Goal: Transaction & Acquisition: Obtain resource

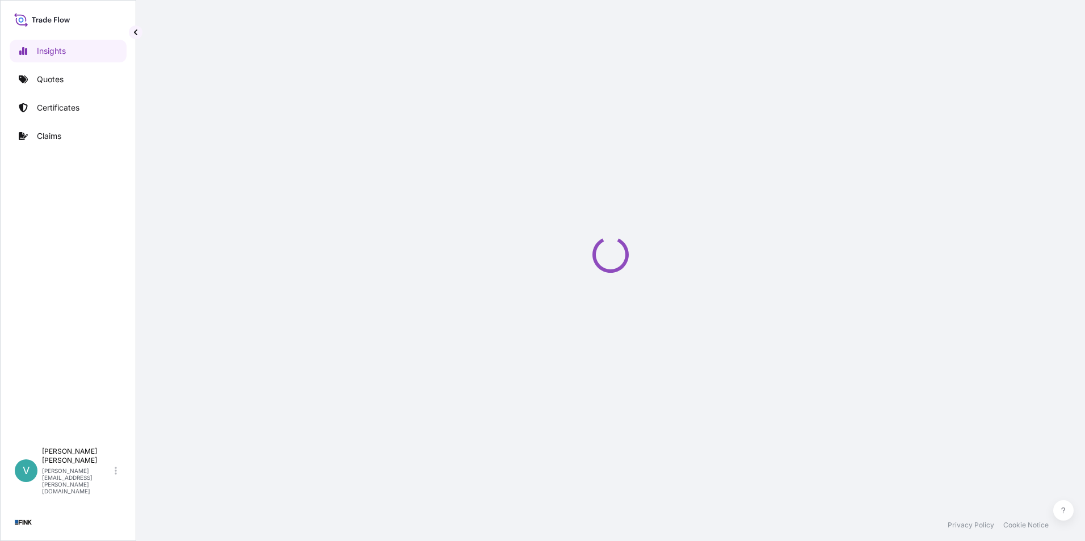
select select "2025"
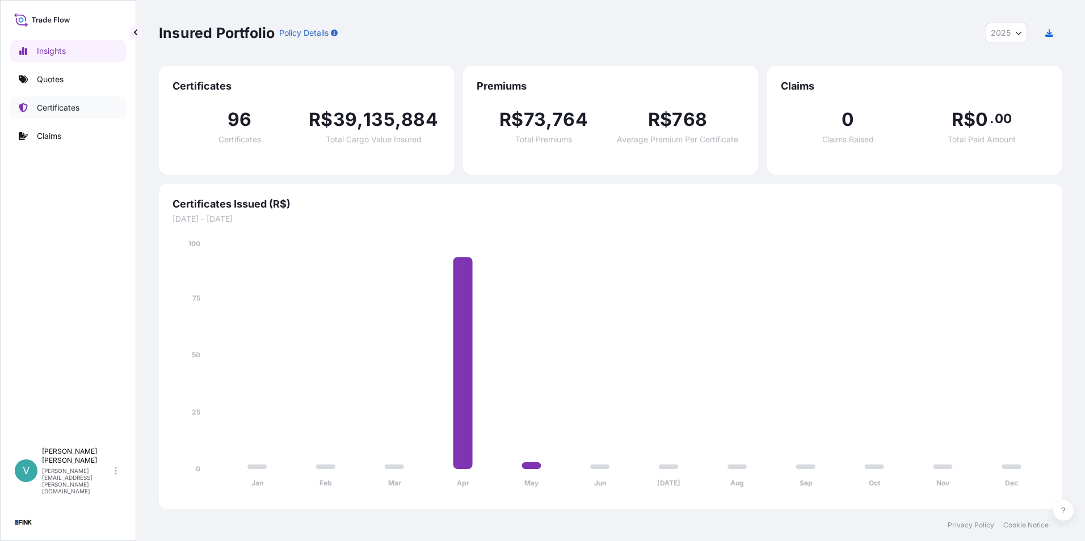
click at [60, 111] on p "Certificates" at bounding box center [58, 107] width 43 height 11
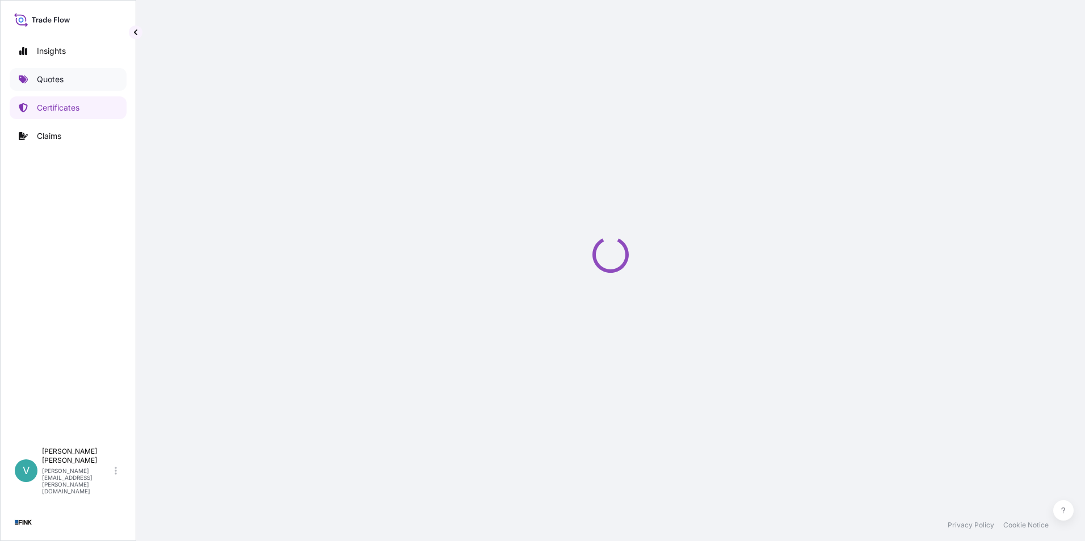
click at [57, 85] on p "Quotes" at bounding box center [50, 79] width 27 height 11
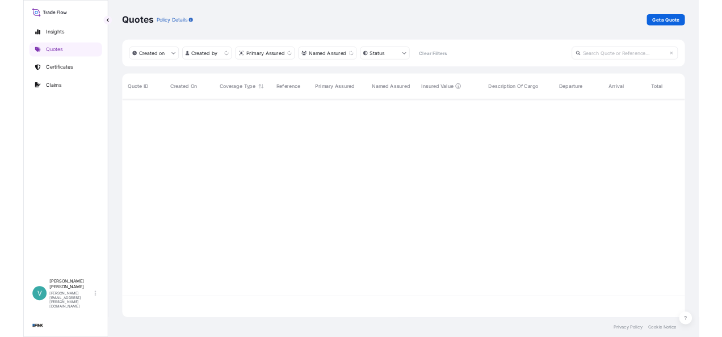
scroll to position [348, 895]
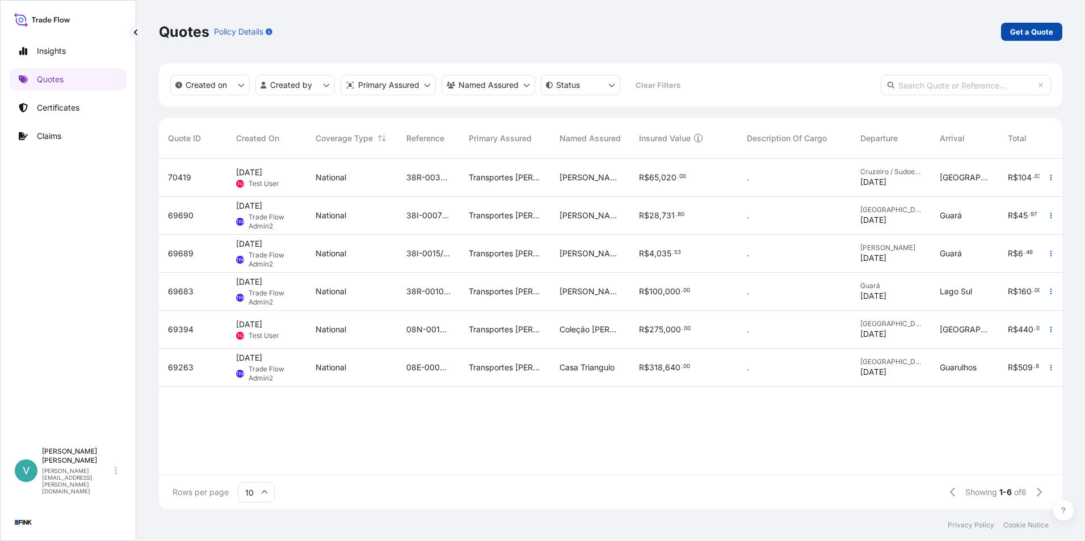
click at [1047, 39] on link "Get a Quote" at bounding box center [1031, 32] width 61 height 18
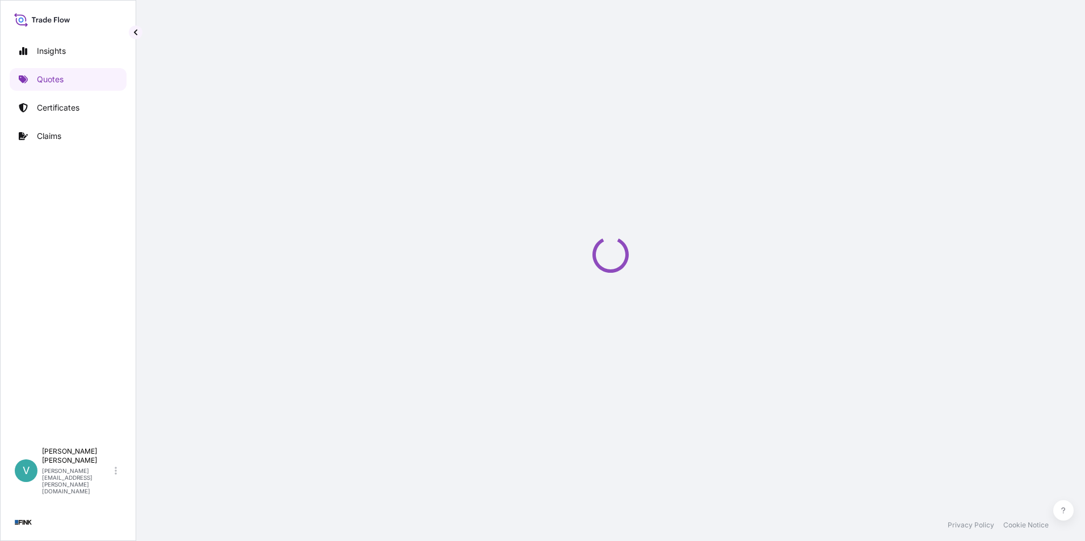
select select "international"
select select "Truck"
select select "11"
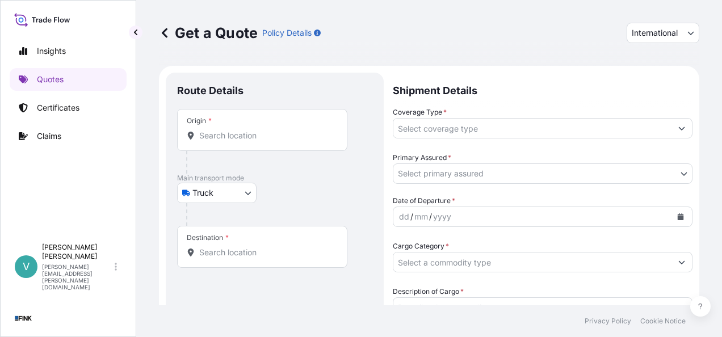
click at [253, 188] on body "Insights Quotes Certificates Claims V [PERSON_NAME] [PERSON_NAME][EMAIL_ADDRESS…" at bounding box center [361, 168] width 722 height 337
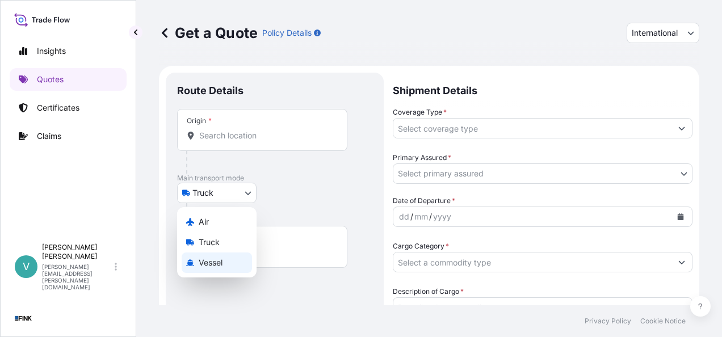
click at [217, 257] on span "Vessel" at bounding box center [211, 262] width 24 height 11
select select "Vessel"
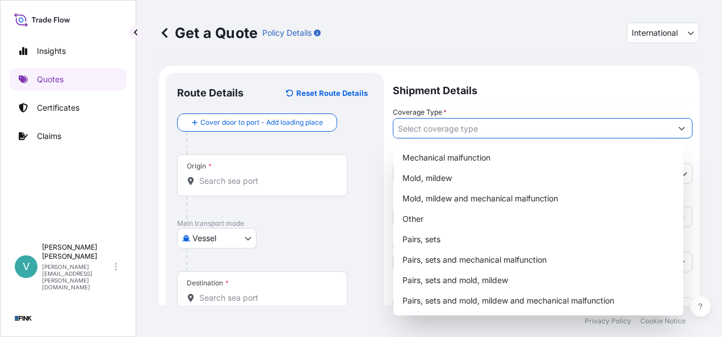
click at [553, 133] on input "Coverage Type *" at bounding box center [532, 128] width 278 height 20
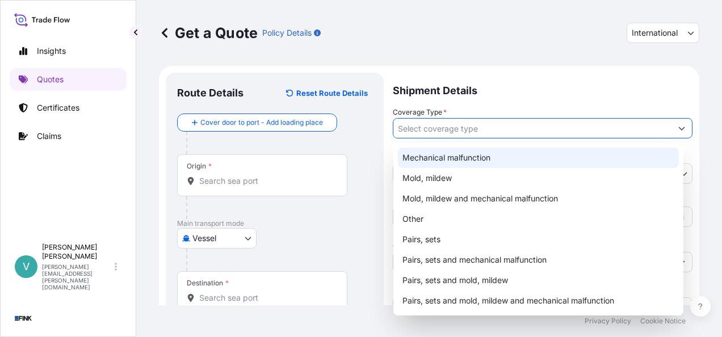
click at [525, 100] on p "Shipment Details" at bounding box center [543, 90] width 300 height 34
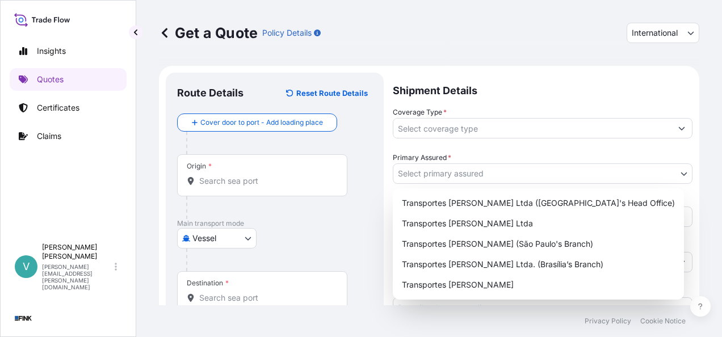
click at [484, 169] on body "8 options available. Insights Quotes Certificates Claims V [PERSON_NAME] [PERSO…" at bounding box center [361, 168] width 722 height 337
click at [500, 98] on p "Shipment Details" at bounding box center [543, 90] width 300 height 34
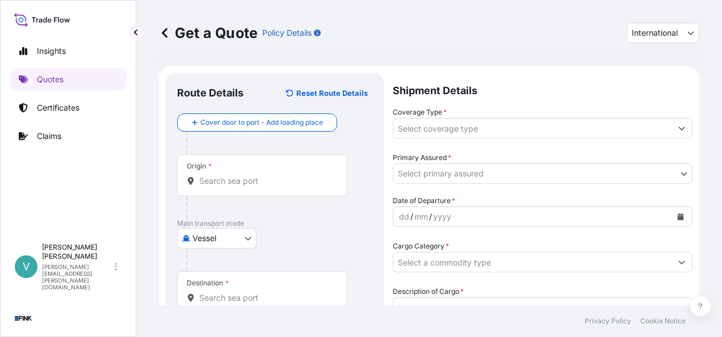
click at [555, 170] on body "Insights Quotes Certificates Claims V [PERSON_NAME] [PERSON_NAME][EMAIL_ADDRESS…" at bounding box center [361, 168] width 722 height 337
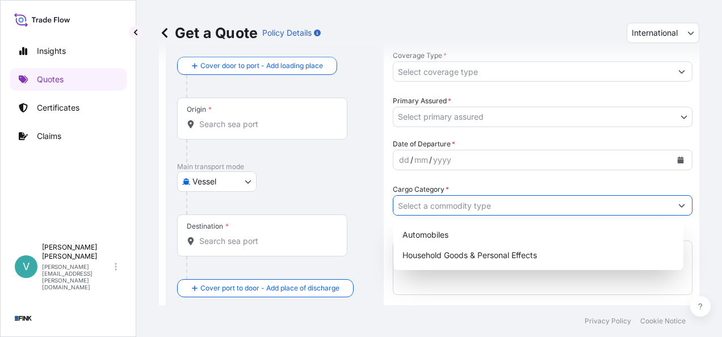
click at [506, 205] on input "Cargo Category *" at bounding box center [532, 205] width 278 height 20
click at [592, 207] on input "Cargo Category *" at bounding box center [532, 205] width 278 height 20
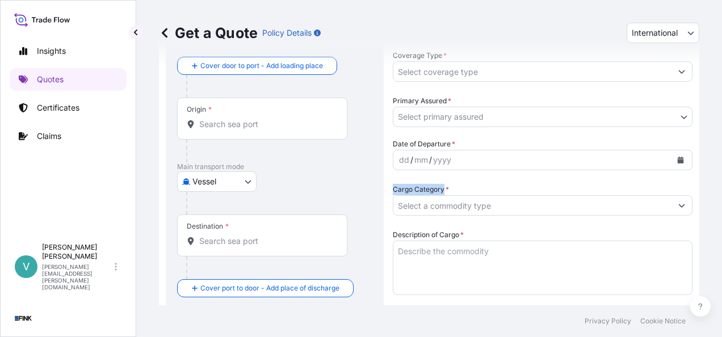
drag, startPoint x: 444, startPoint y: 188, endPoint x: 390, endPoint y: 191, distance: 53.4
click at [390, 191] on form "Route Details Reset Route Details Cover door to port - Add loading place Place …" at bounding box center [429, 307] width 540 height 597
copy label "Cargo Category"
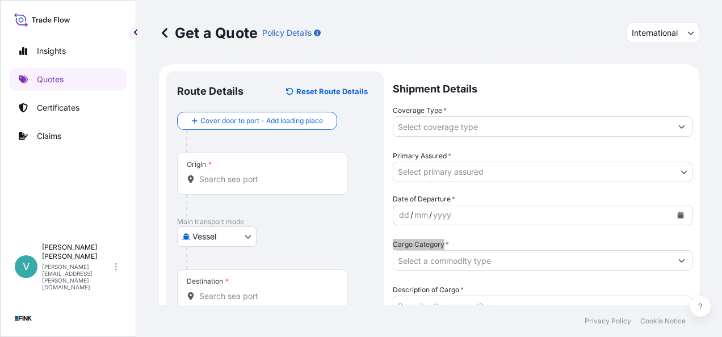
scroll to position [0, 0]
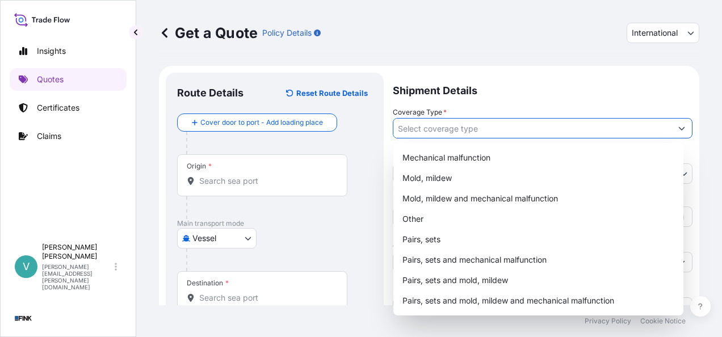
click at [678, 127] on icon "Show suggestions" at bounding box center [681, 128] width 7 height 7
click at [649, 100] on p "Shipment Details" at bounding box center [543, 90] width 300 height 34
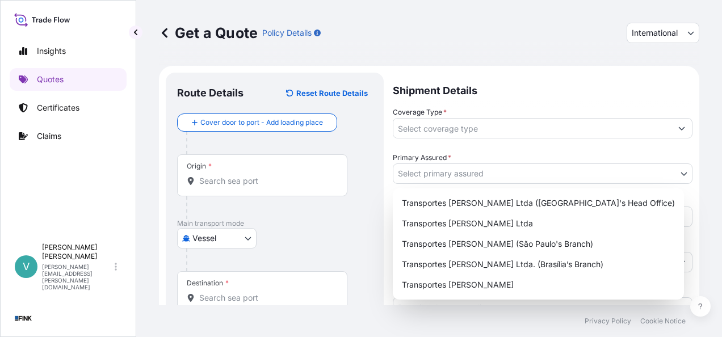
click at [679, 174] on body "8 options available. Insights Quotes Certificates Claims V [PERSON_NAME] [PERSO…" at bounding box center [361, 168] width 722 height 337
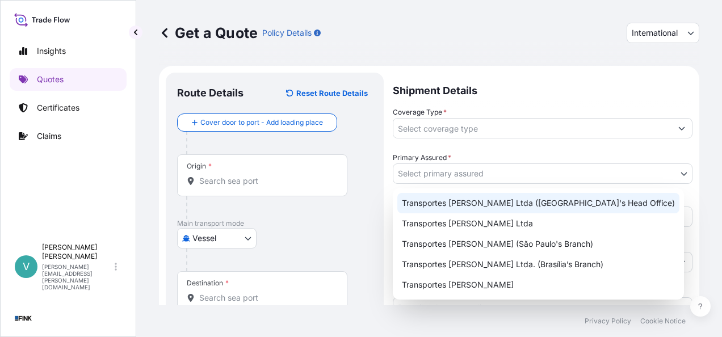
click at [539, 86] on p "Shipment Details" at bounding box center [543, 90] width 300 height 34
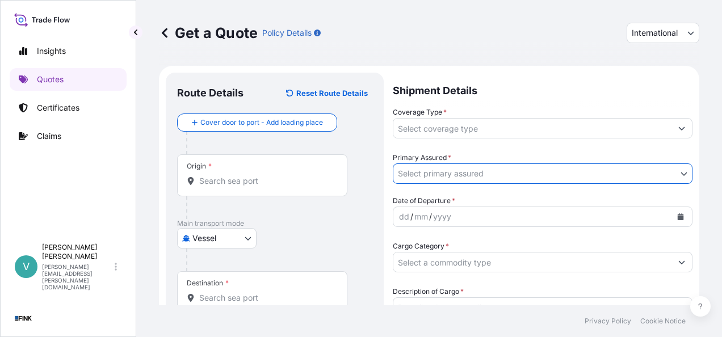
click at [494, 216] on div "dd / mm / yyyy" at bounding box center [532, 217] width 278 height 20
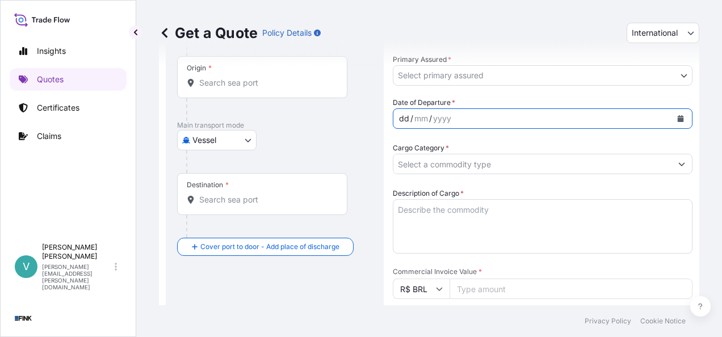
scroll to position [113, 0]
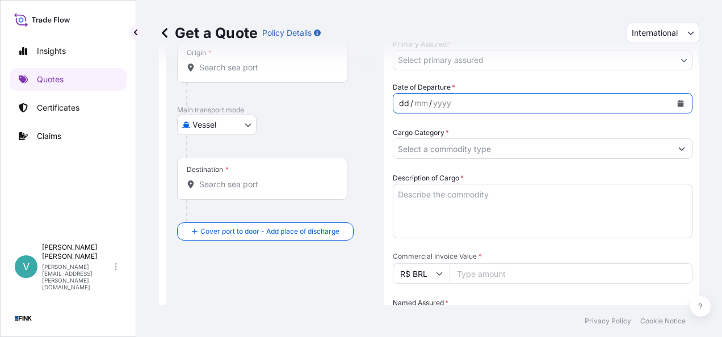
click at [486, 151] on input "Cargo Category *" at bounding box center [532, 148] width 278 height 20
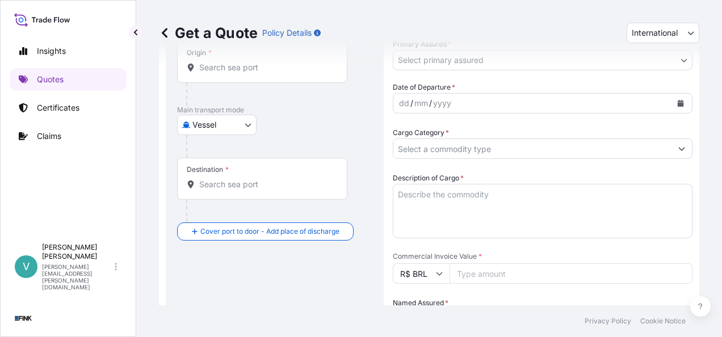
click at [513, 156] on input "Cargo Category *" at bounding box center [532, 148] width 278 height 20
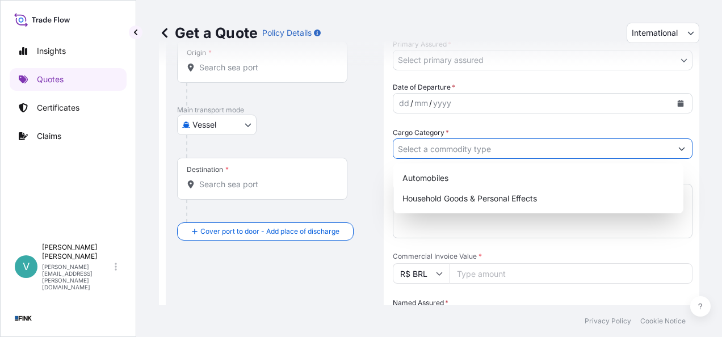
click at [513, 156] on input "Cargo Category *" at bounding box center [532, 148] width 278 height 20
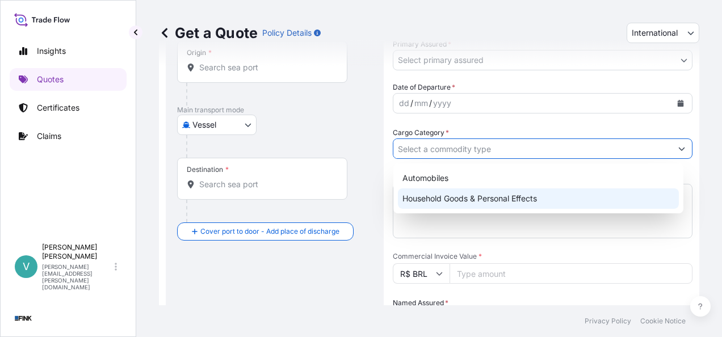
click at [474, 233] on textarea "Description of Cargo *" at bounding box center [543, 211] width 300 height 54
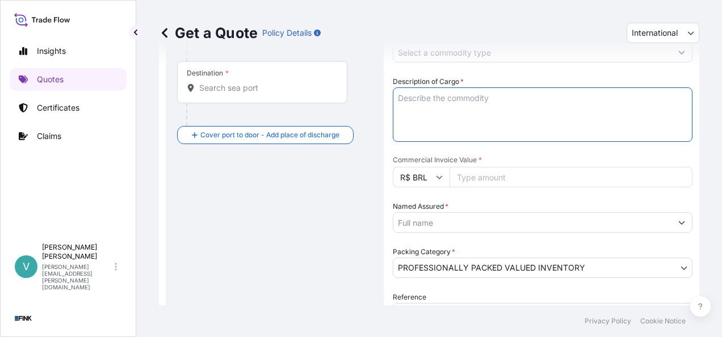
scroll to position [227, 0]
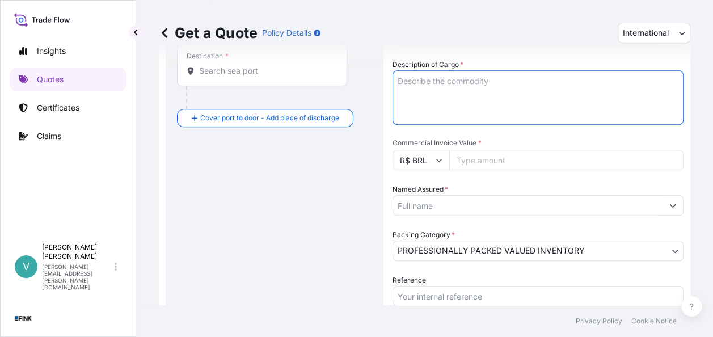
click at [468, 202] on input "Named Assured *" at bounding box center [527, 205] width 269 height 20
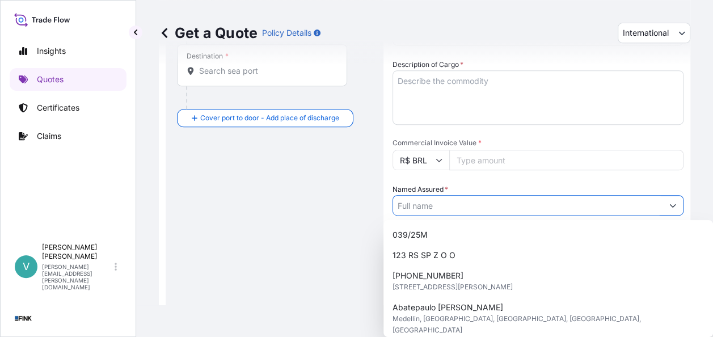
click at [468, 202] on input "Named Assured *" at bounding box center [527, 205] width 269 height 20
click at [476, 180] on div "Date of Departure * dd / mm / yyyy Cargo Category * Description of Cargo * Comm…" at bounding box center [538, 182] width 291 height 429
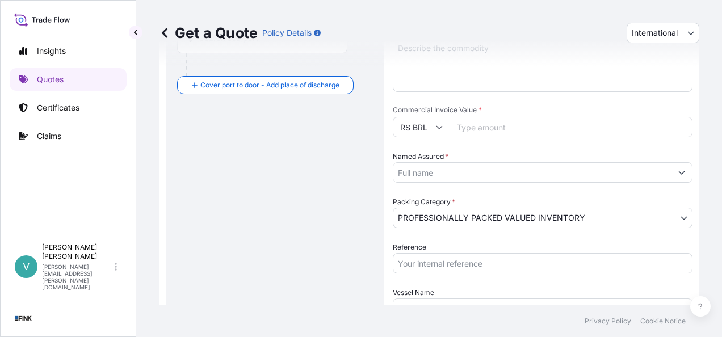
scroll to position [284, 0]
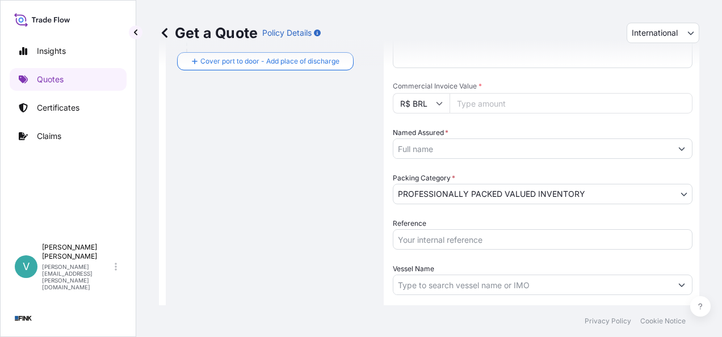
click at [481, 197] on body "15 options available. Insights Quotes Certificates Claims V [PERSON_NAME] [PERS…" at bounding box center [361, 168] width 722 height 337
click at [365, 200] on div "Route Details Reset Route Details Cover door to port - Add loading place Place …" at bounding box center [274, 80] width 195 height 561
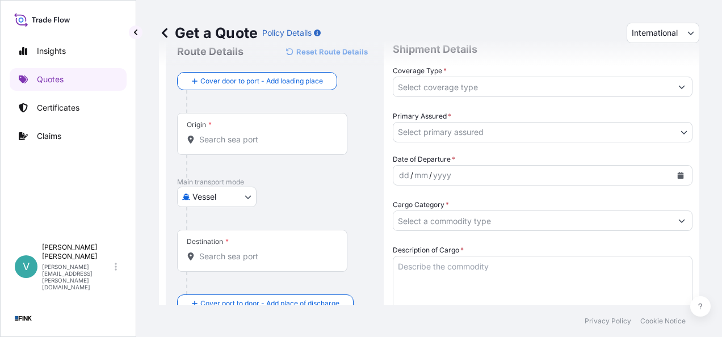
scroll to position [17, 0]
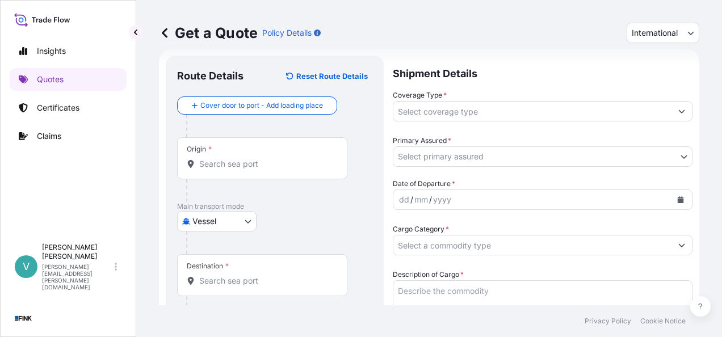
click at [679, 111] on icon "Show suggestions" at bounding box center [682, 111] width 6 height 3
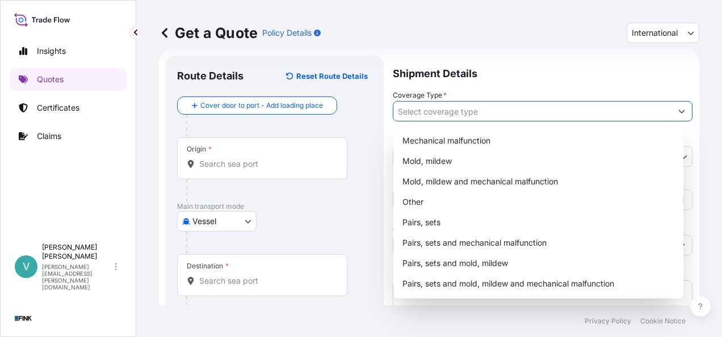
scroll to position [0, 0]
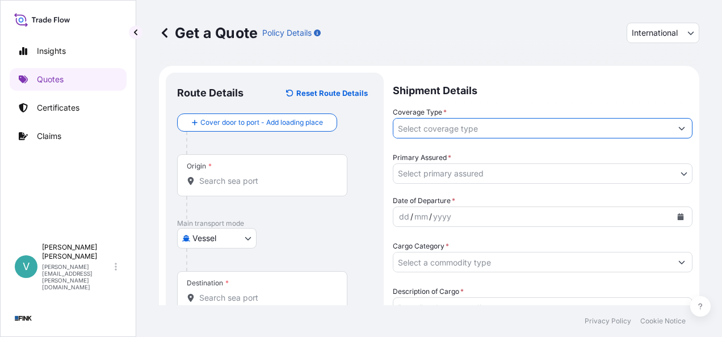
click at [674, 170] on body "8 options available. Insights Quotes Certificates Claims V [PERSON_NAME] [PERSO…" at bounding box center [361, 168] width 722 height 337
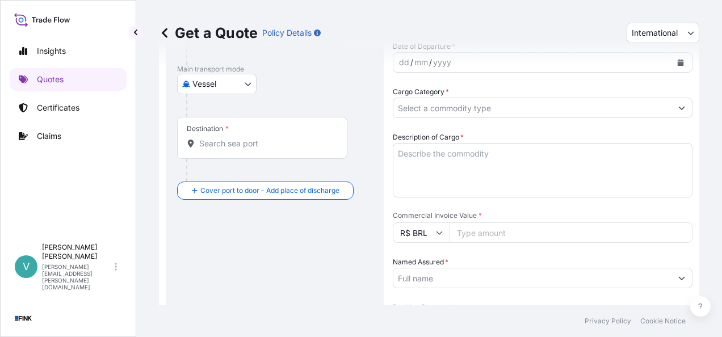
scroll to position [170, 0]
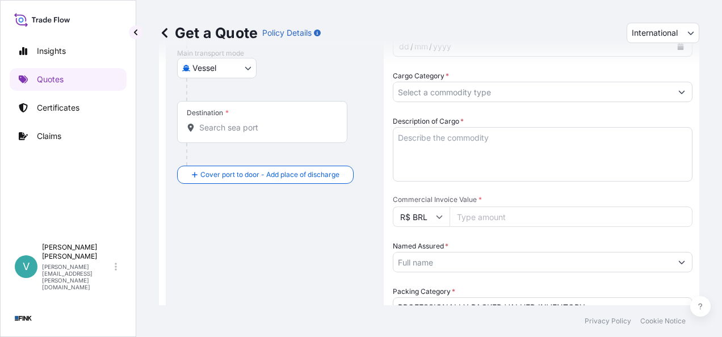
click at [444, 220] on input "R$ BRL" at bounding box center [421, 217] width 57 height 20
click at [634, 193] on div "Date of Departure * dd / mm / yyyy Cargo Category * Description of Cargo * Comm…" at bounding box center [543, 239] width 300 height 429
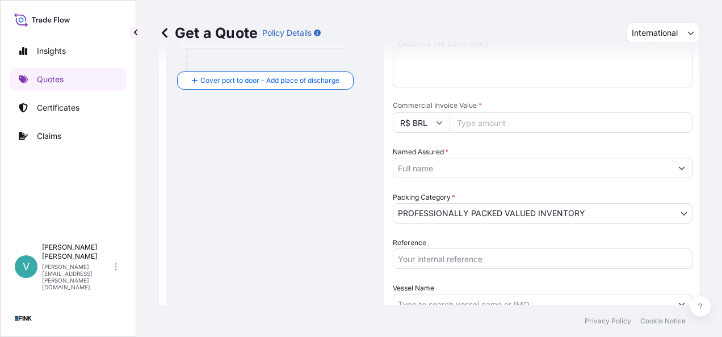
scroll to position [266, 0]
click at [443, 124] on input "R$ BRL" at bounding box center [421, 121] width 57 height 20
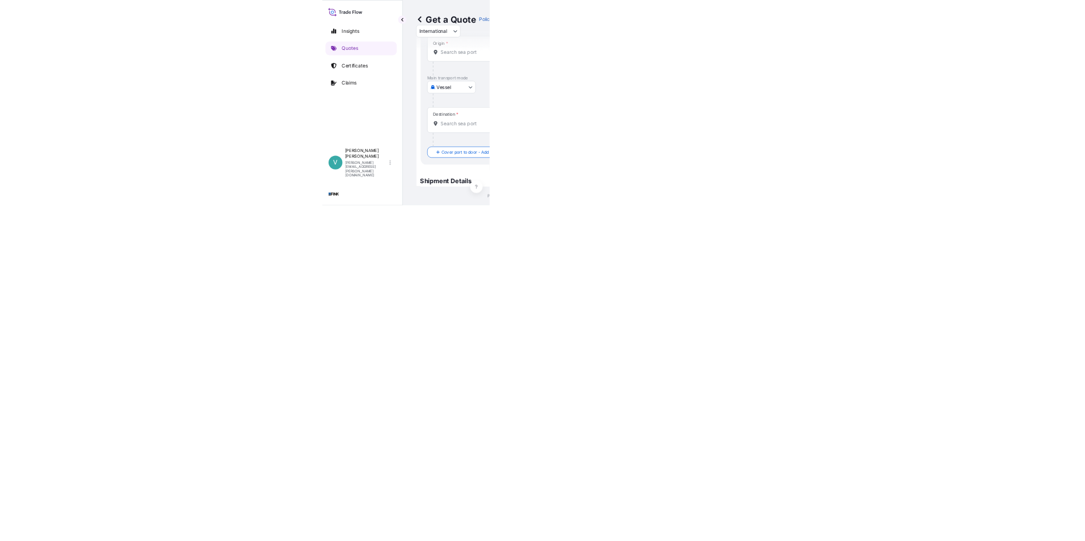
scroll to position [0, 0]
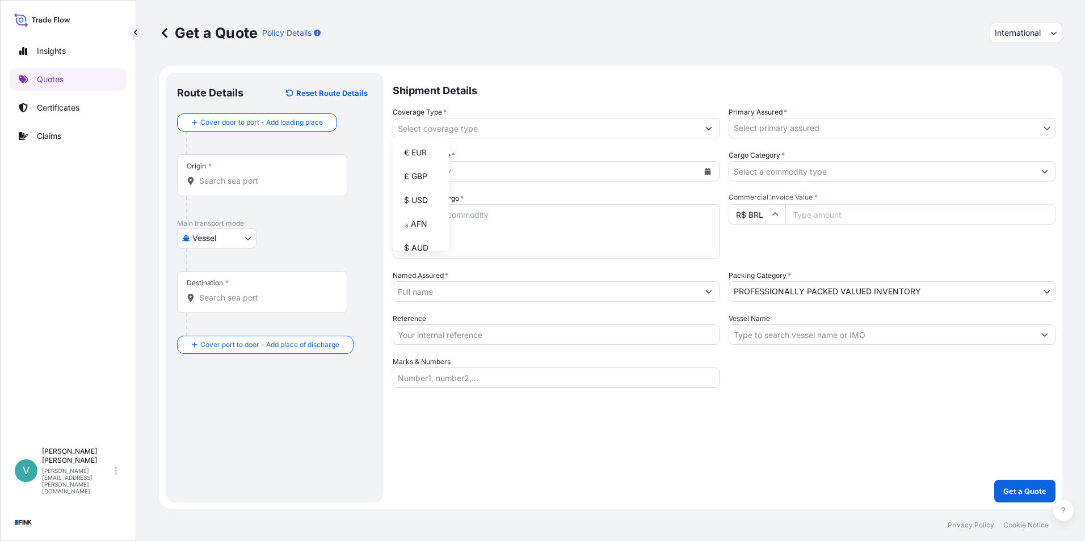
click at [445, 425] on div "Shipment Details Coverage Type * Primary Assured * Select primary assured Trans…" at bounding box center [724, 288] width 663 height 430
